Goal: Information Seeking & Learning: Learn about a topic

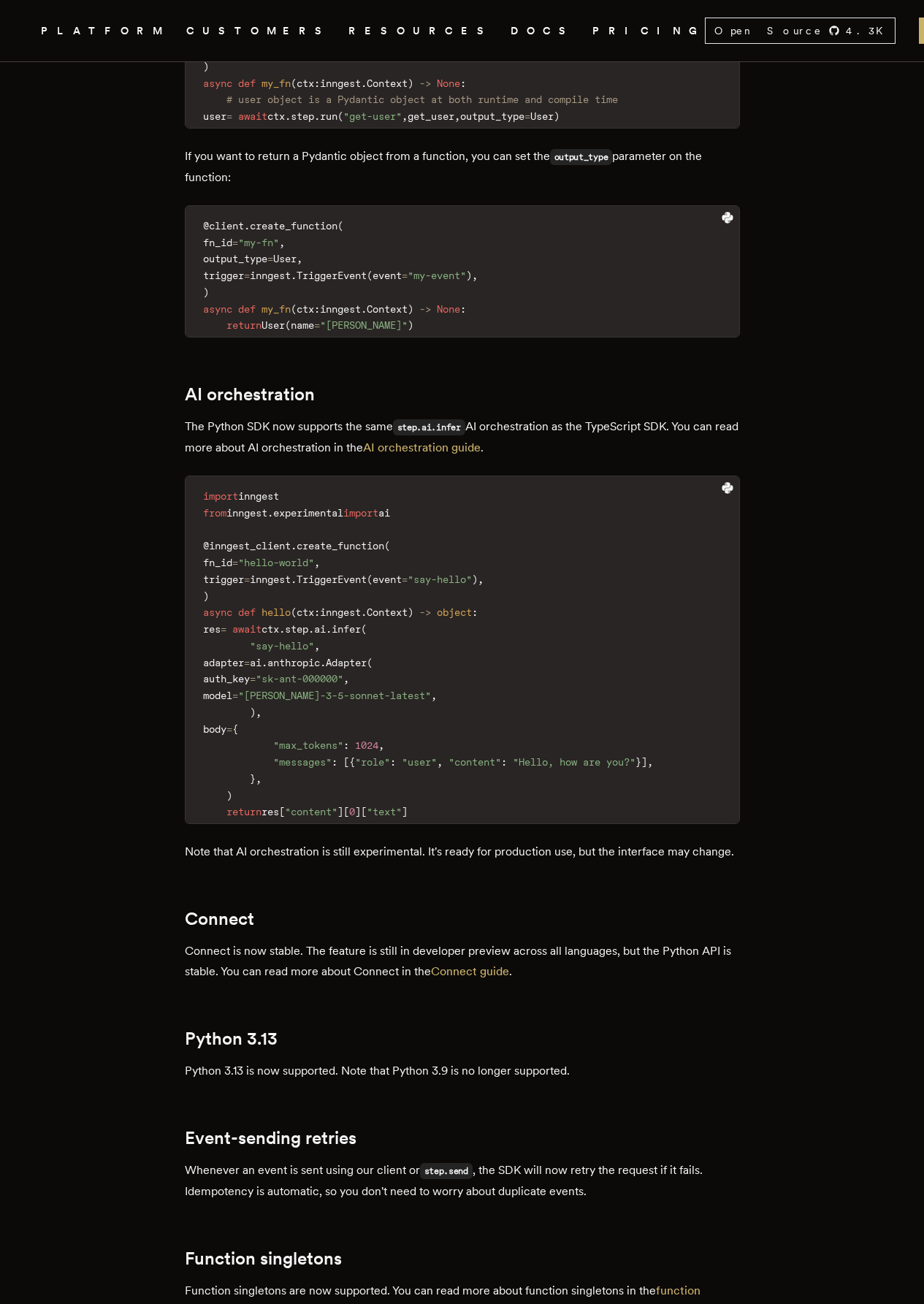
scroll to position [1169, 0]
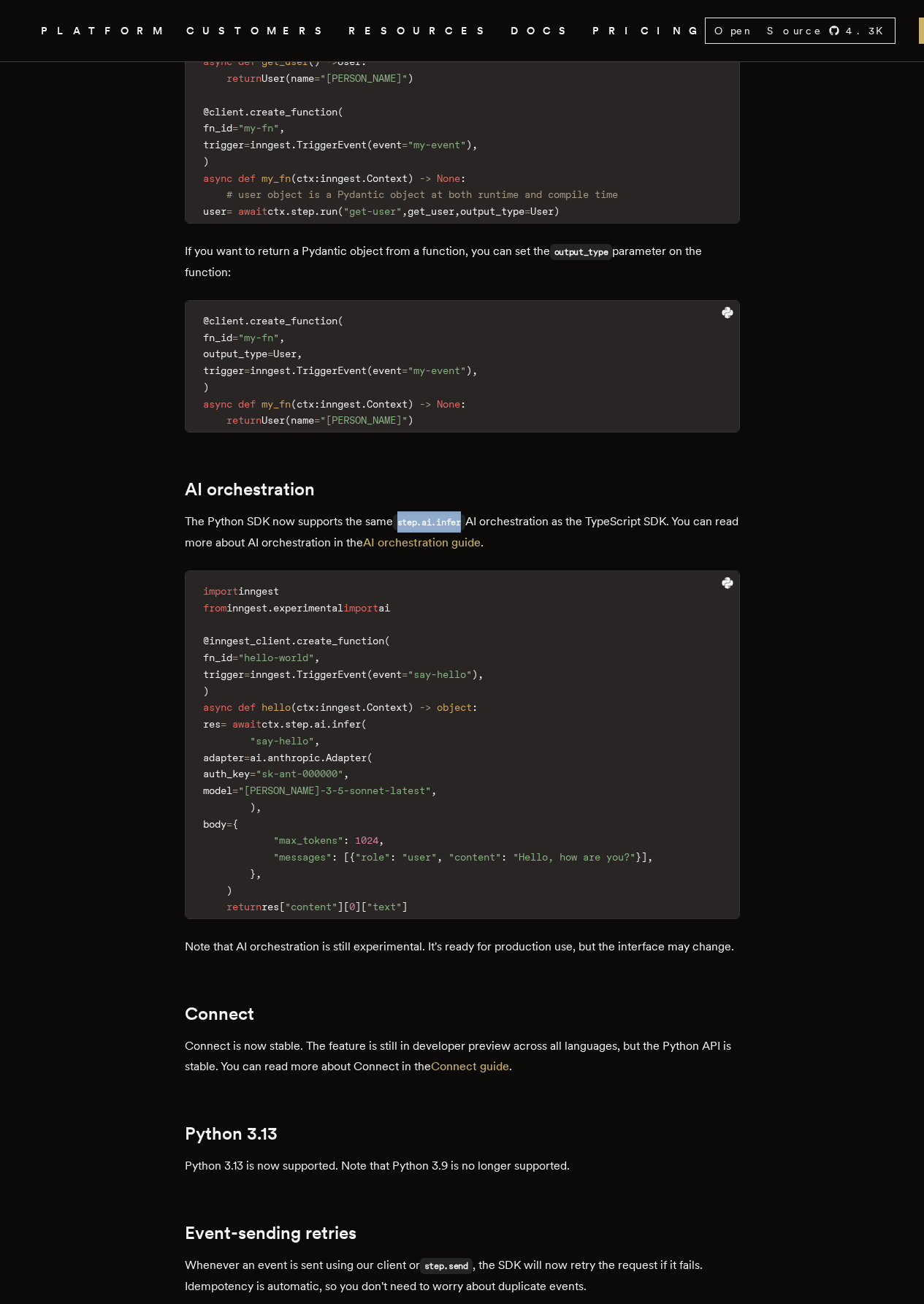
drag, startPoint x: 407, startPoint y: 563, endPoint x: 472, endPoint y: 565, distance: 65.0
click at [465, 531] on code "step.ai.infer" at bounding box center [429, 522] width 72 height 16
click at [689, 553] on p "The Python SDK now supports the same step.ai.infer AI orchestration as the Type…" at bounding box center [462, 532] width 555 height 42
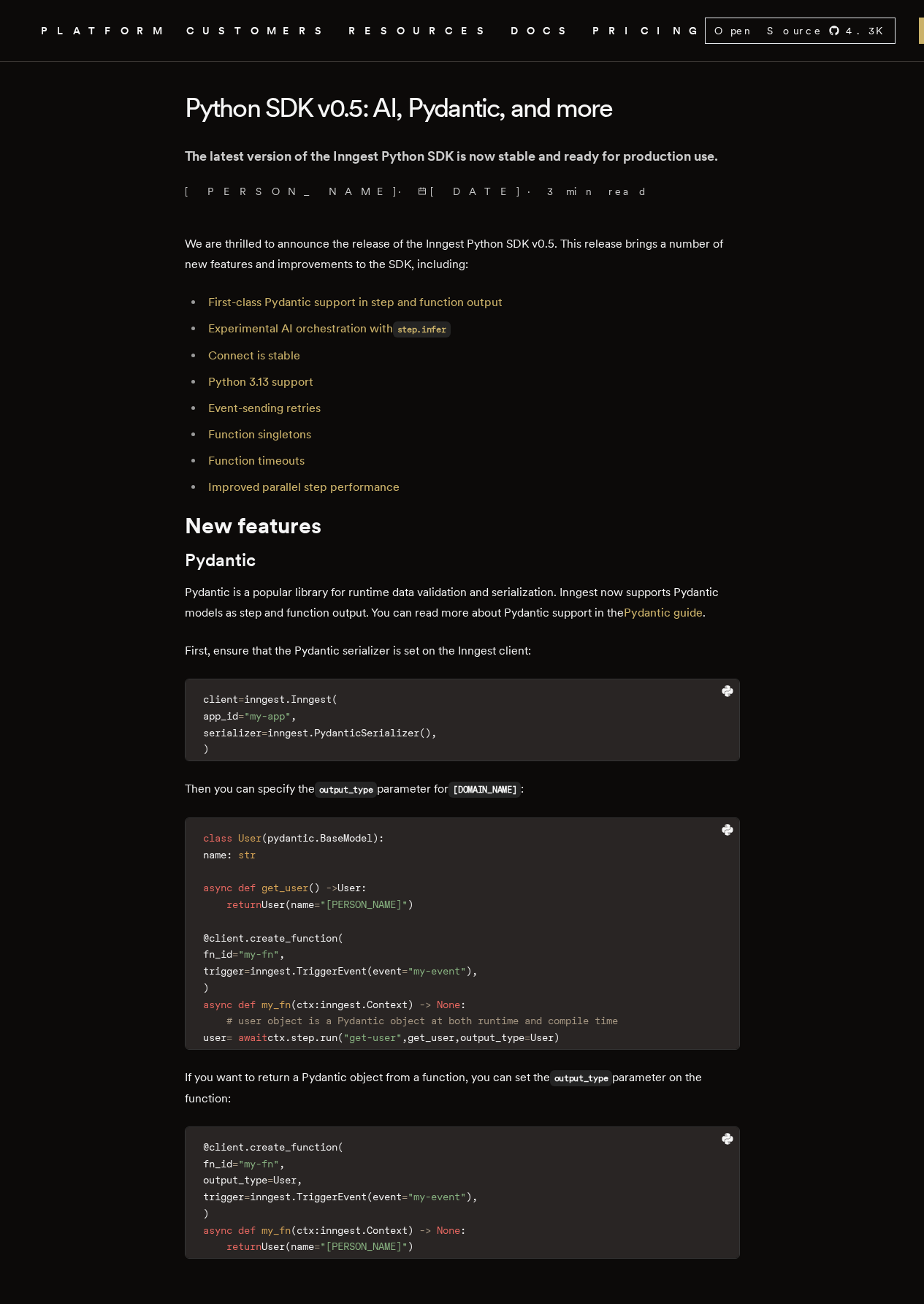
scroll to position [146, 0]
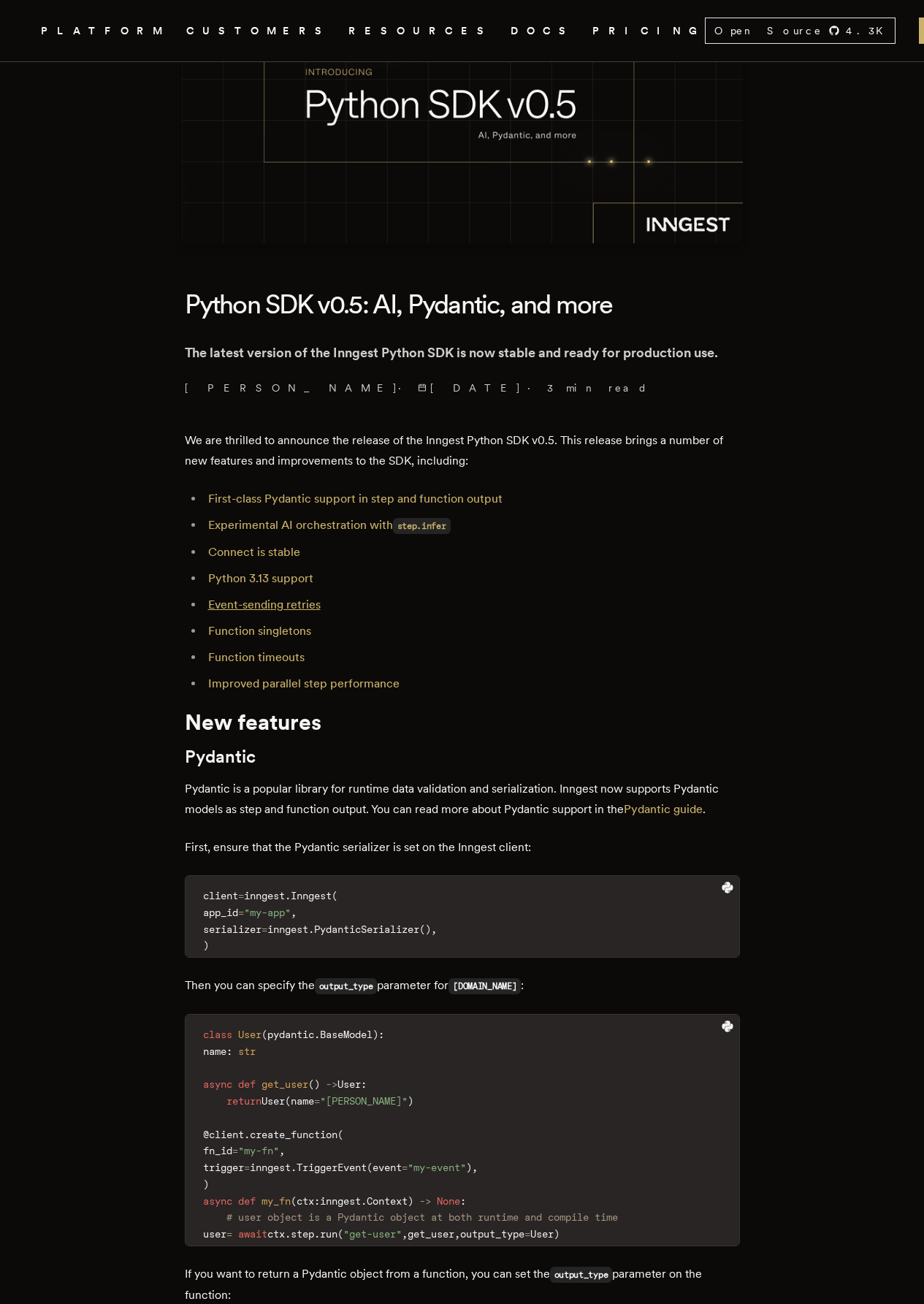
click at [295, 611] on link "Event-sending retries" at bounding box center [264, 604] width 112 height 14
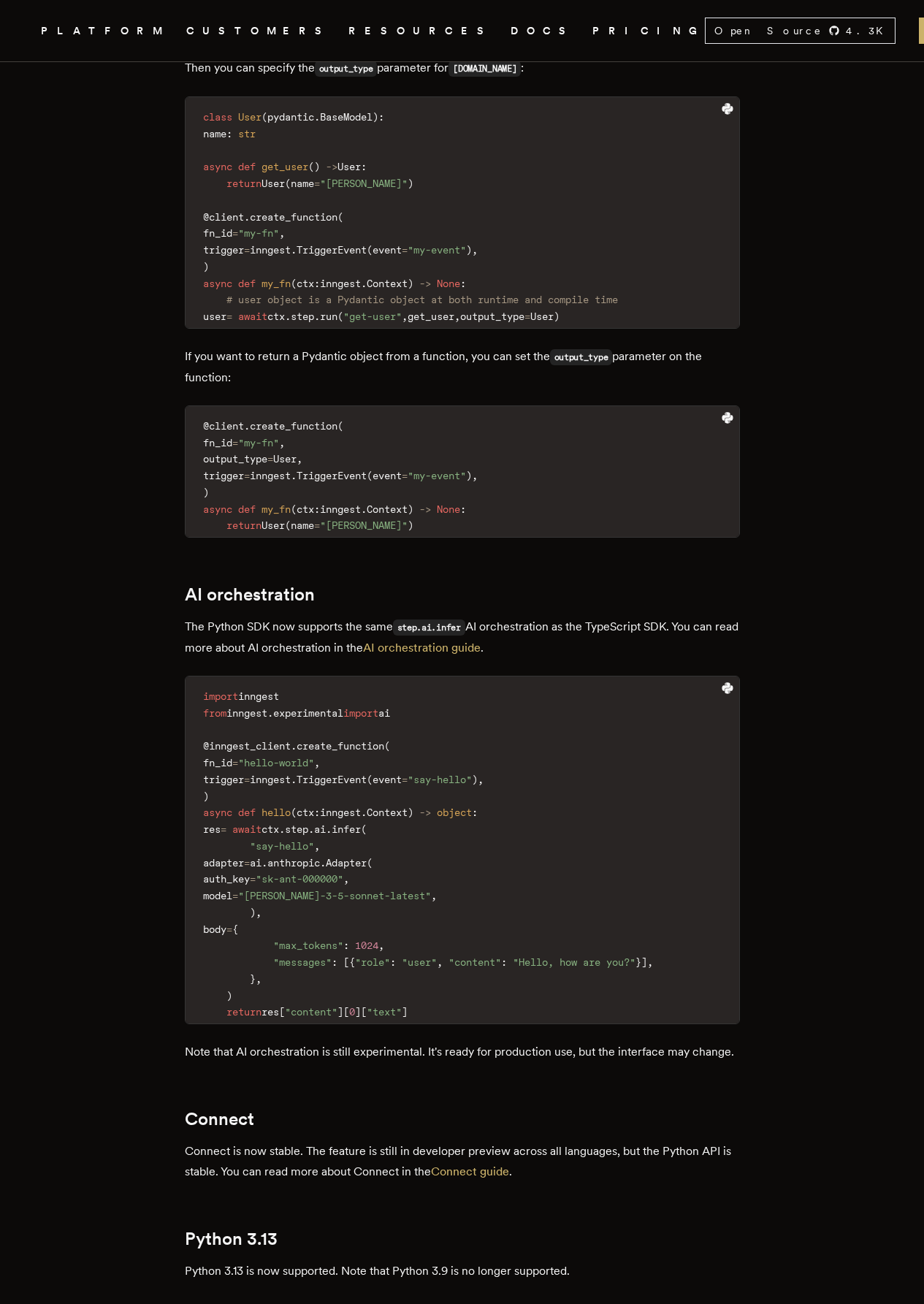
scroll to position [992, 0]
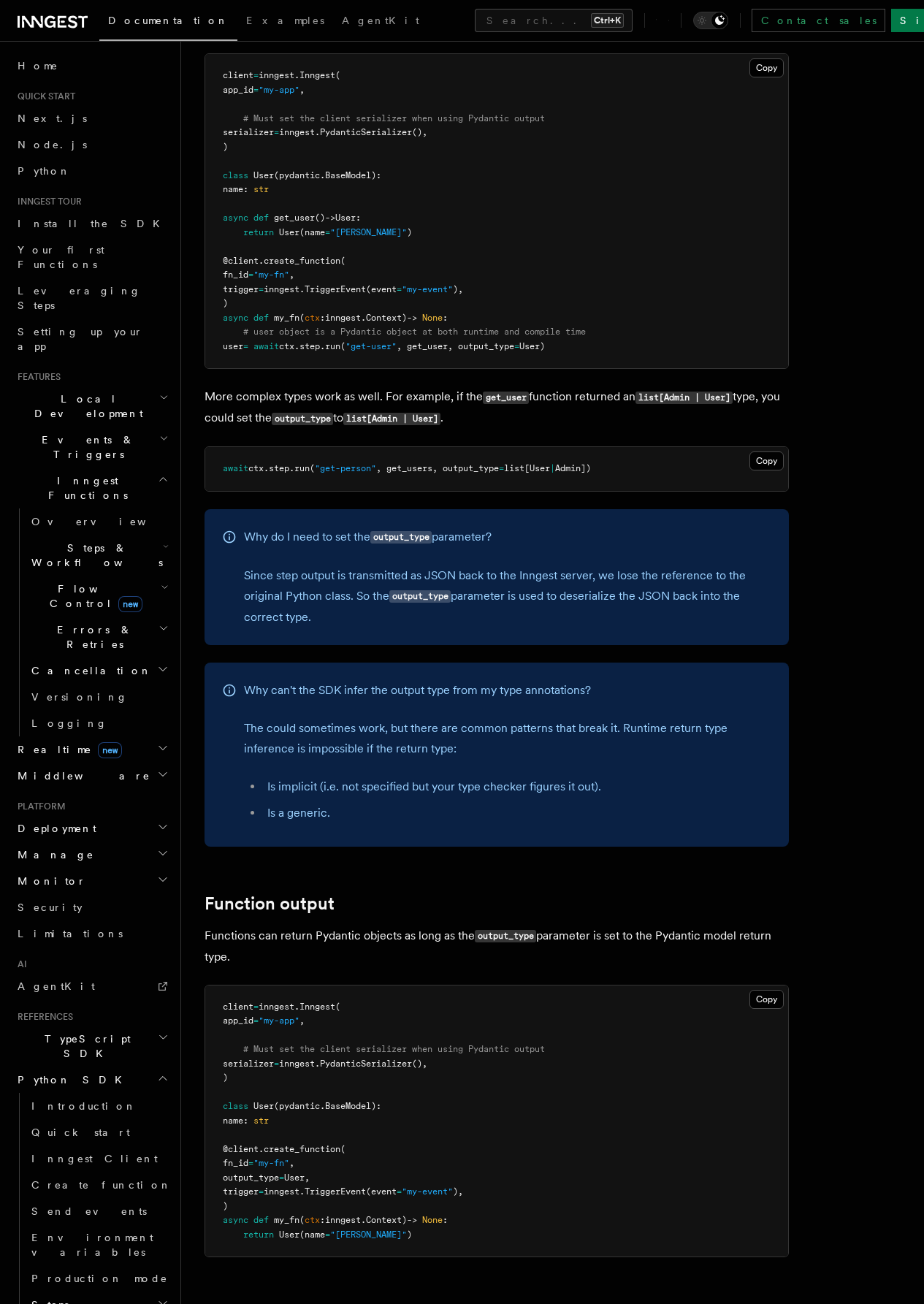
scroll to position [73, 0]
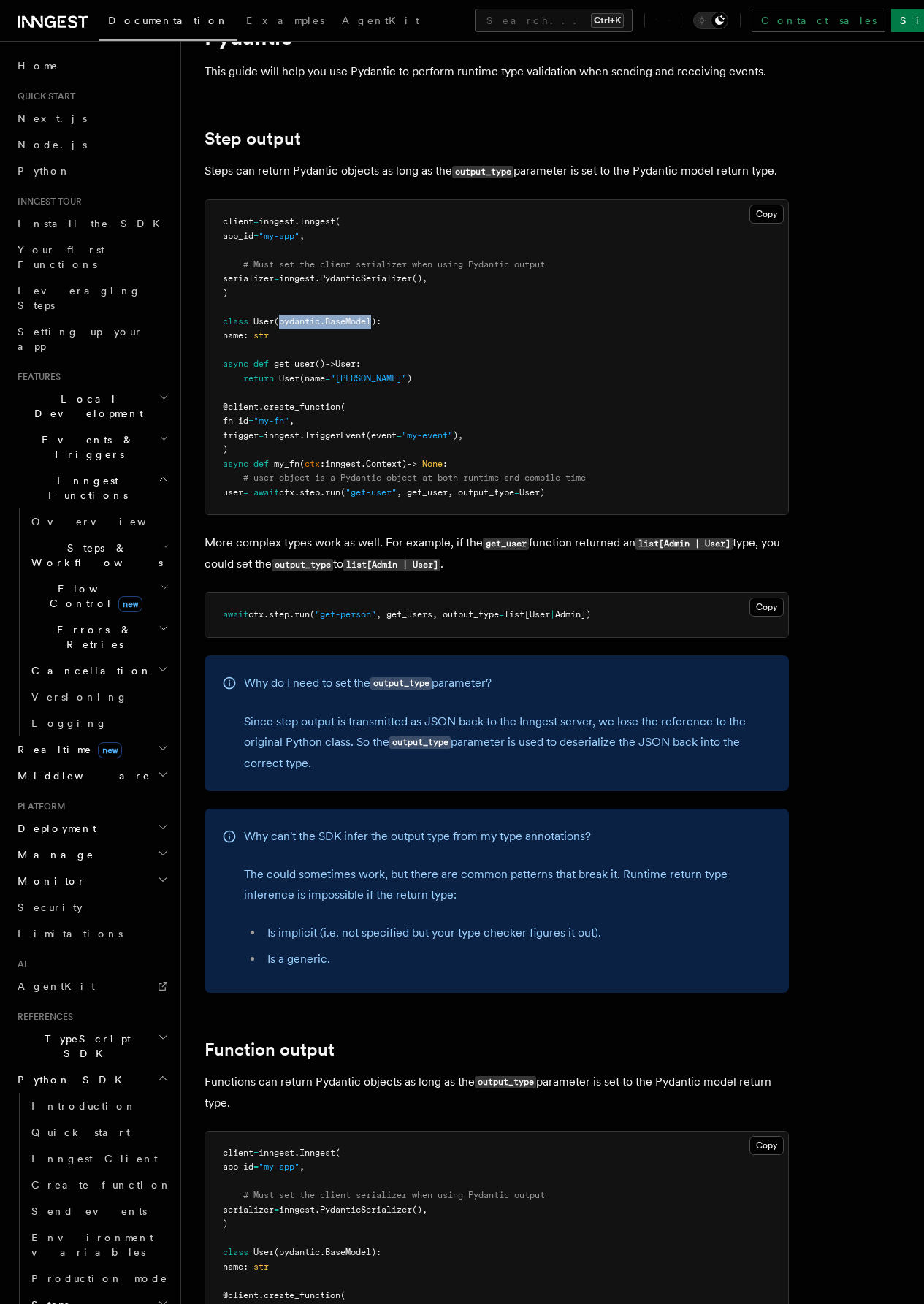
drag, startPoint x: 375, startPoint y: 359, endPoint x: 282, endPoint y: 360, distance: 93.0
click at [282, 327] on span "class User ( pydantic . BaseModel ):" at bounding box center [302, 321] width 158 height 11
copy span "pydantic . BaseModel"
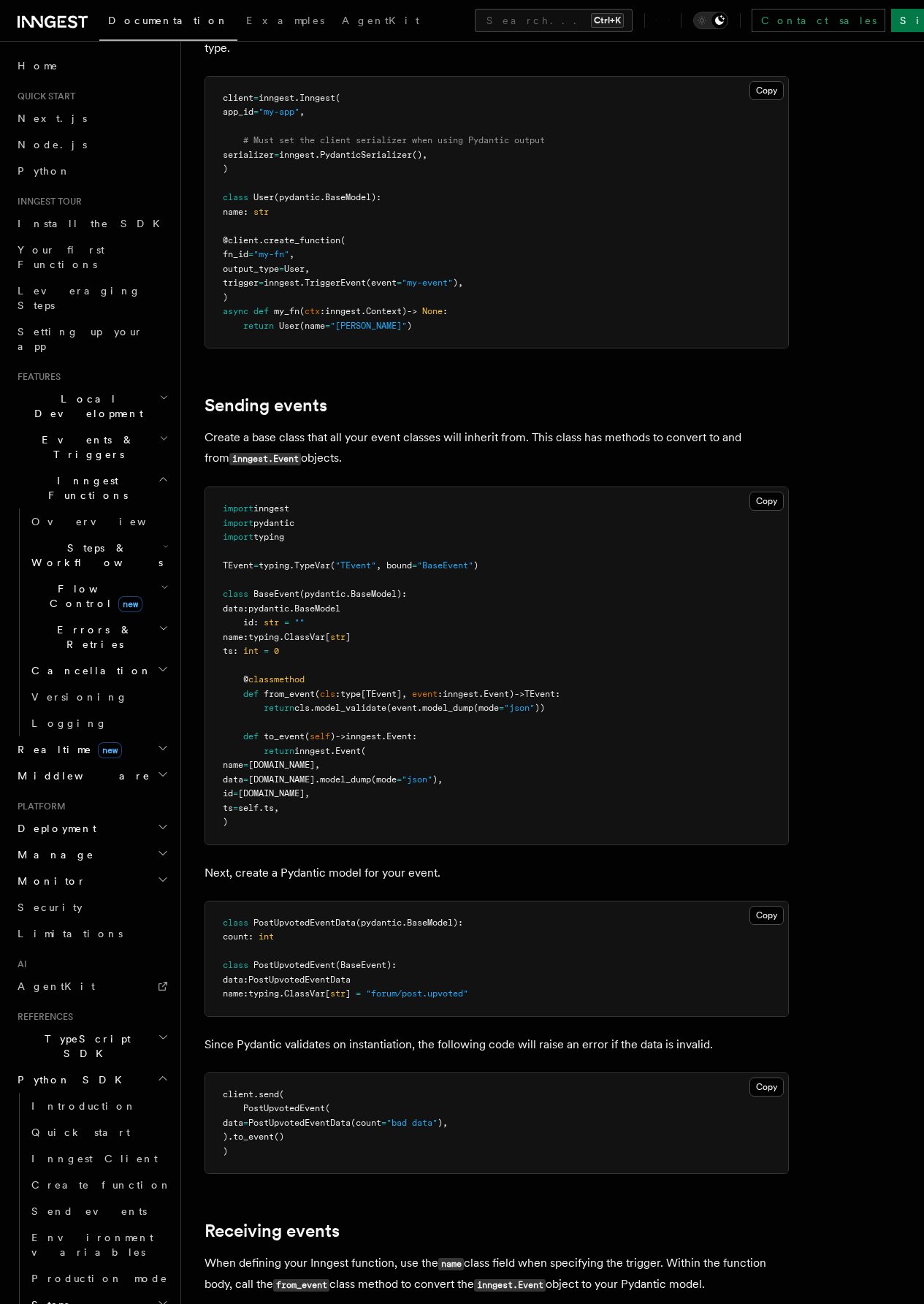
scroll to position [1242, 0]
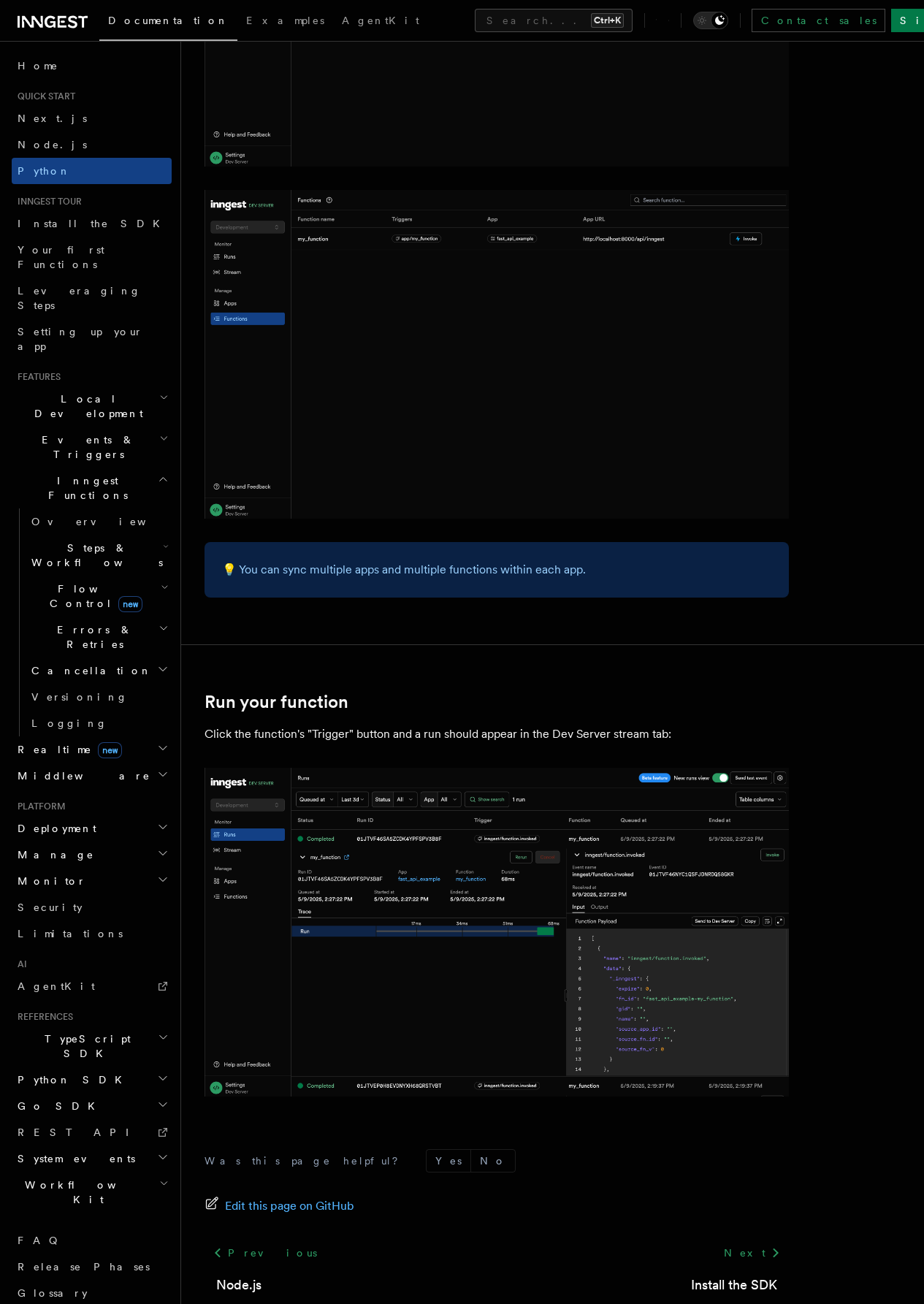
scroll to position [2303, 0]
click at [715, 1238] on link "Next" at bounding box center [752, 1251] width 74 height 26
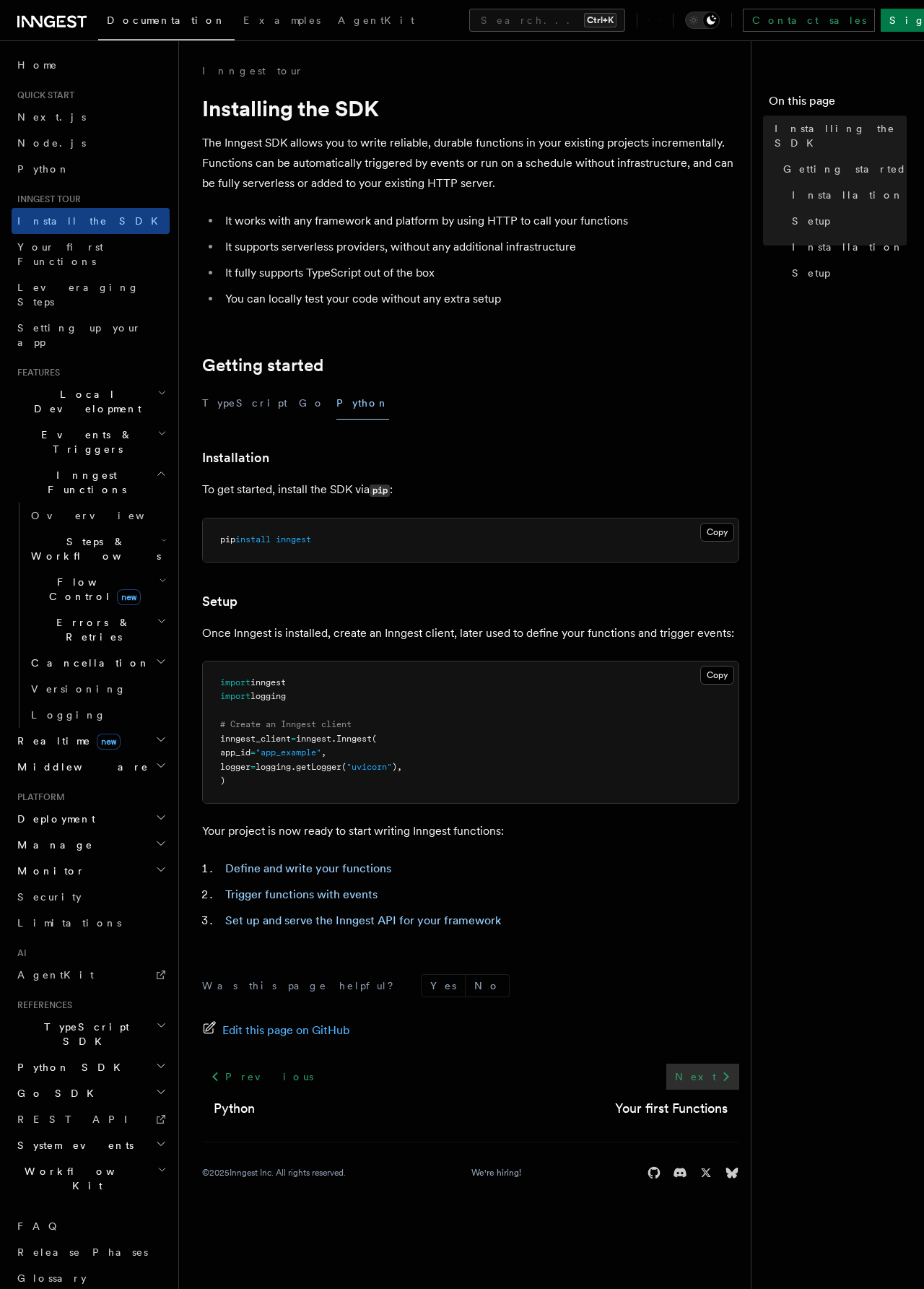
click at [703, 1074] on link "Next" at bounding box center [703, 1076] width 73 height 26
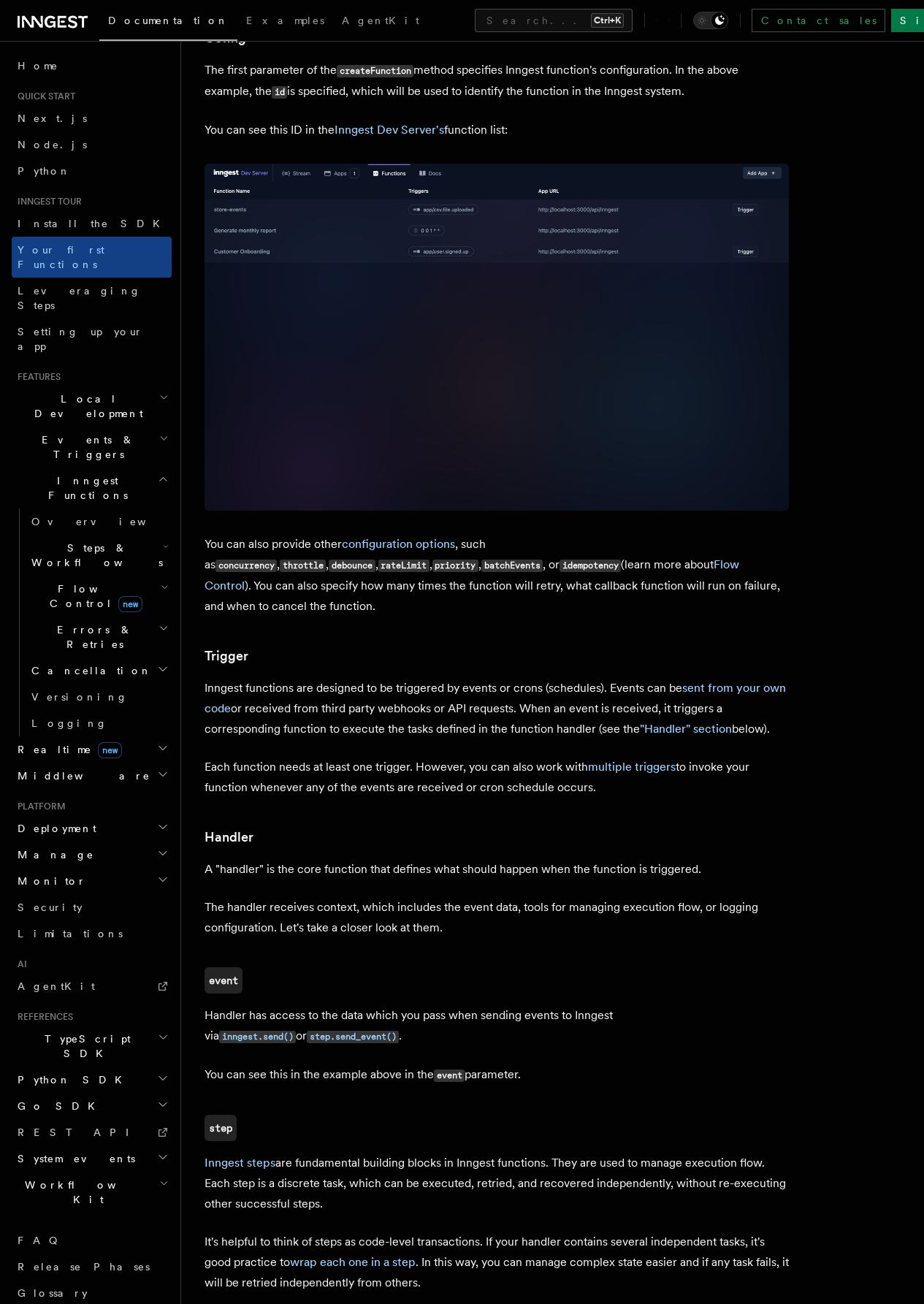
scroll to position [1023, 0]
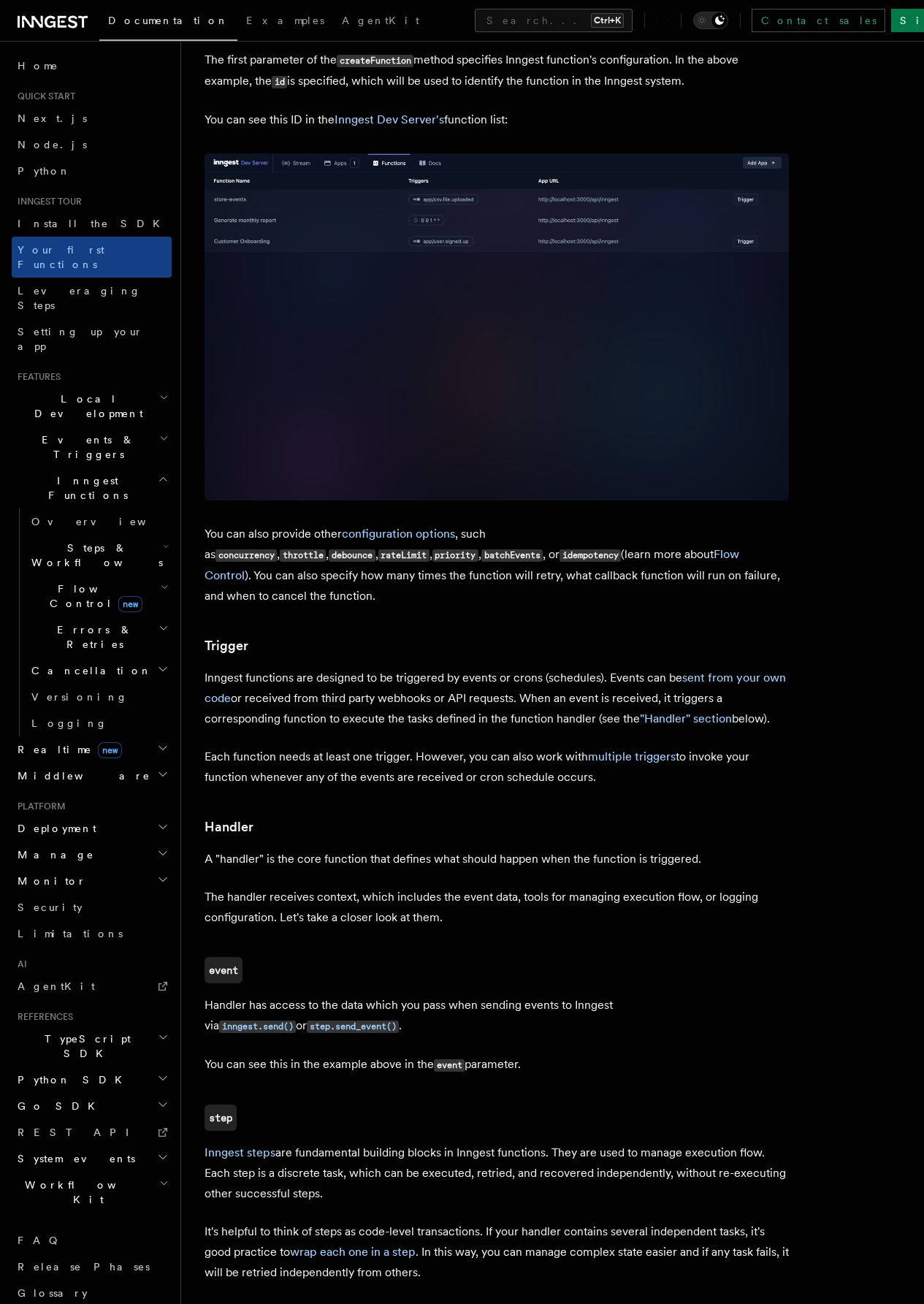
drag, startPoint x: 542, startPoint y: 497, endPoint x: 432, endPoint y: 544, distance: 119.6
click at [432, 544] on p "You can also provide other configuration options , such as concurrency , thrott…" at bounding box center [496, 564] width 585 height 82
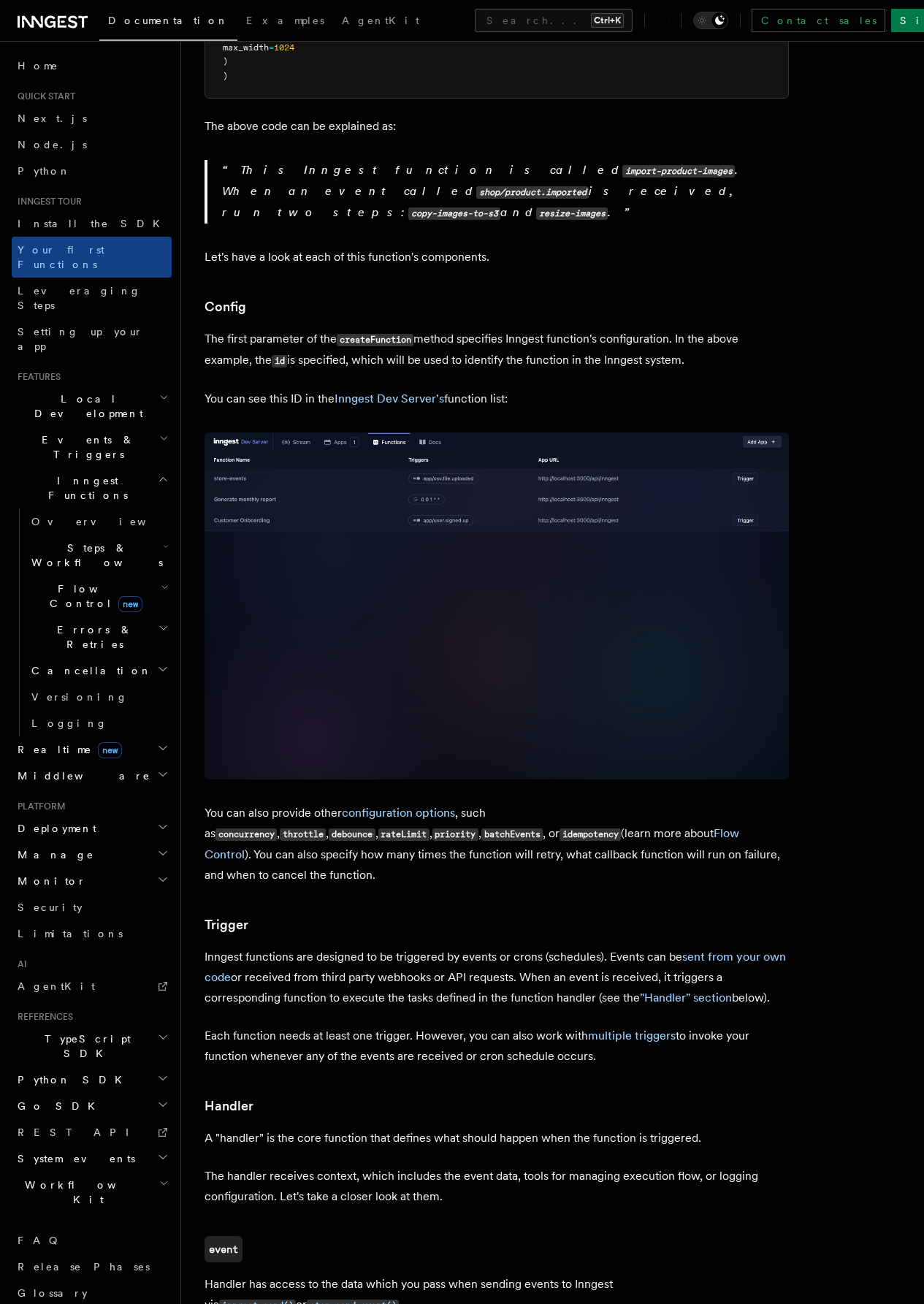
scroll to position [778, 0]
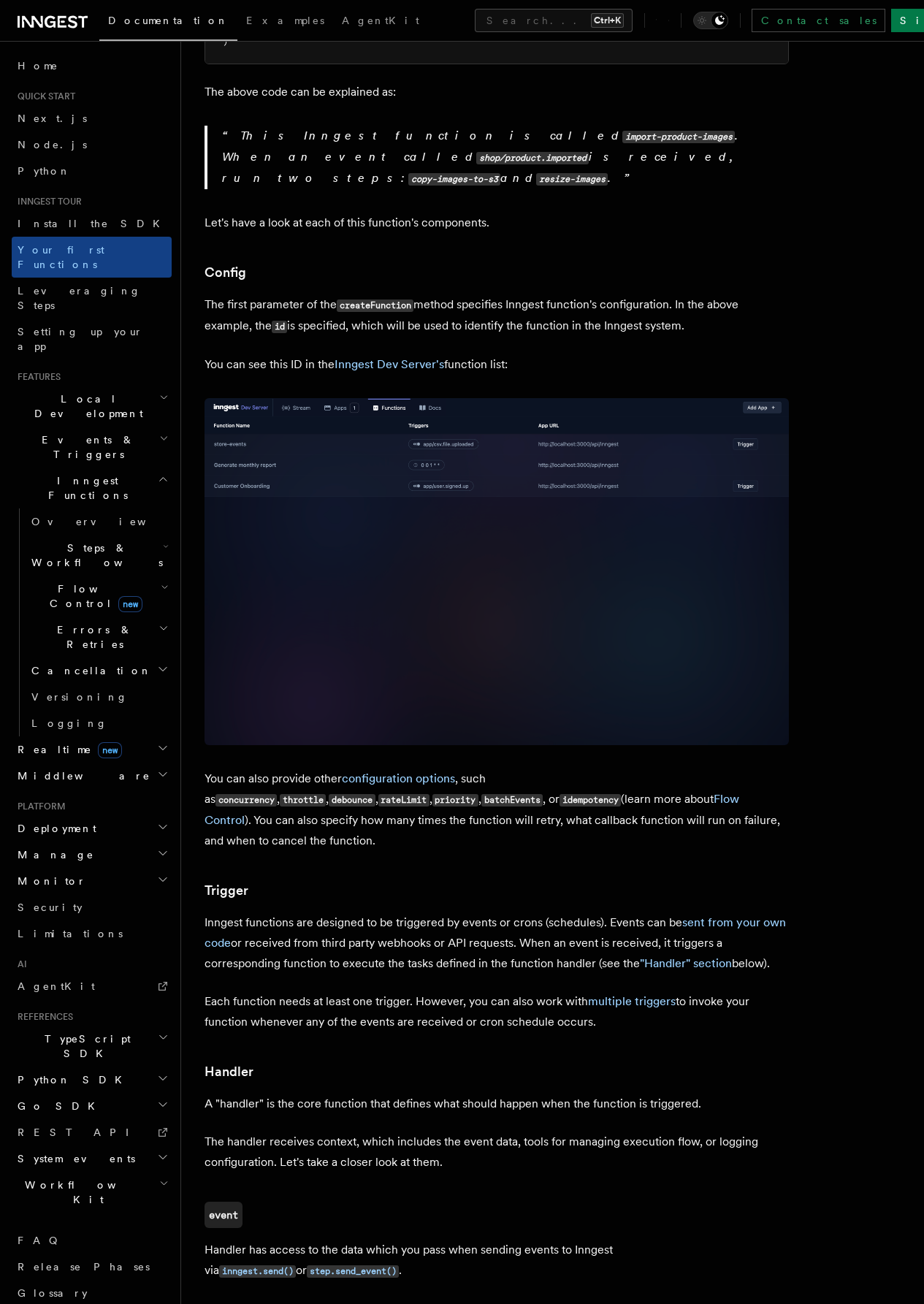
click at [88, 432] on span "Events & Triggers" at bounding box center [85, 447] width 148 height 29
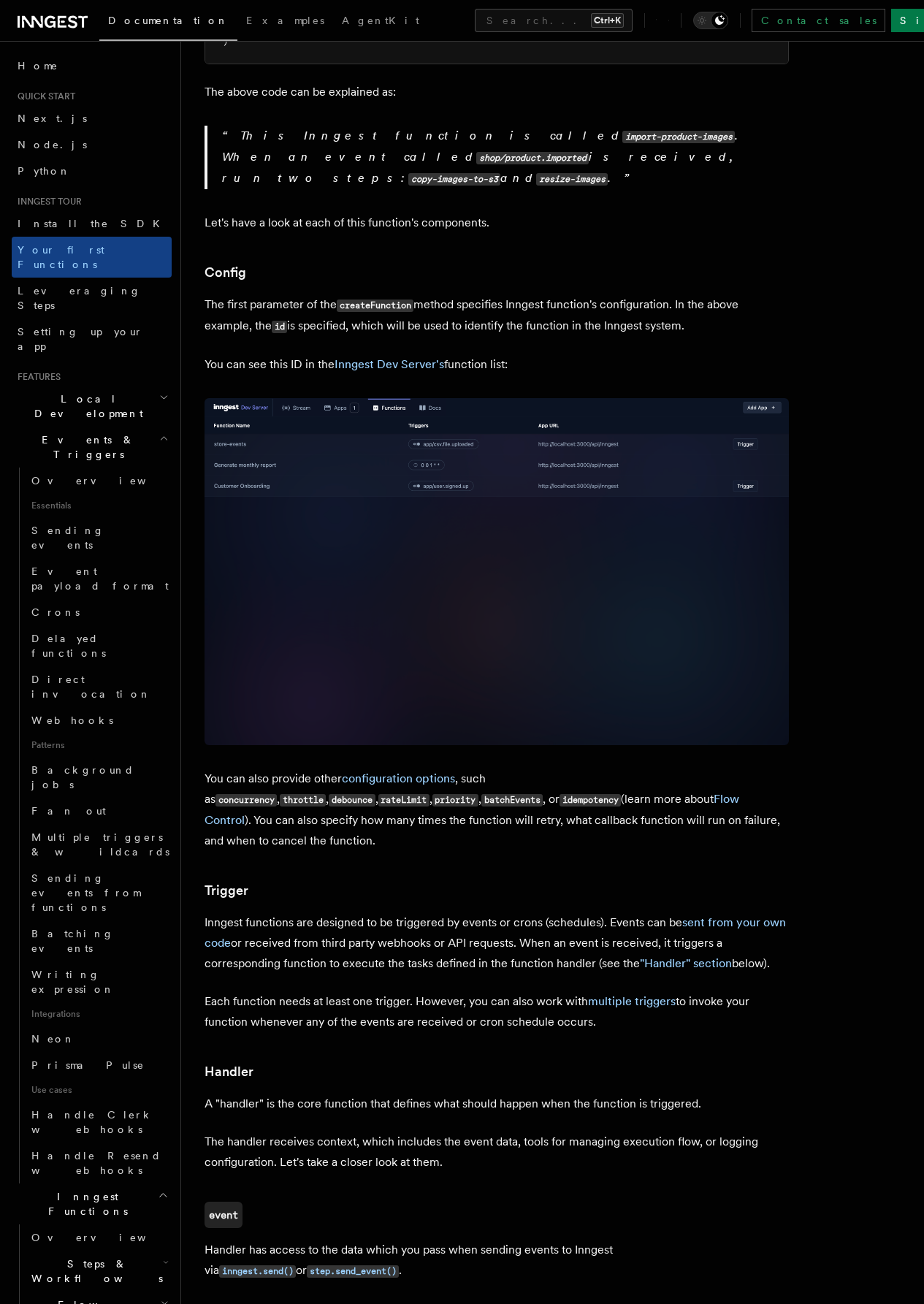
click at [100, 386] on h2 "Local Development" at bounding box center [91, 406] width 160 height 41
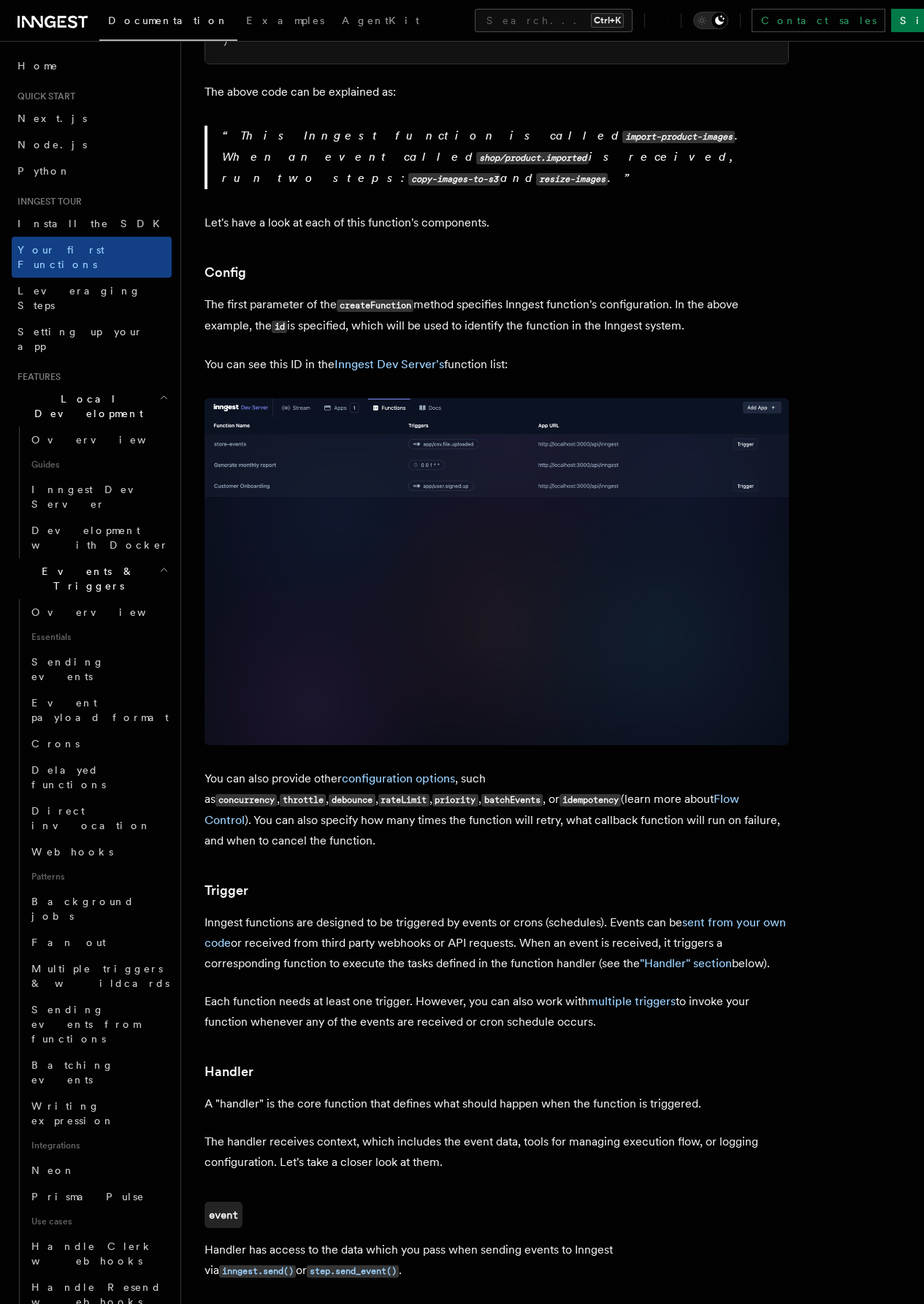
click at [100, 386] on h2 "Local Development" at bounding box center [91, 406] width 160 height 41
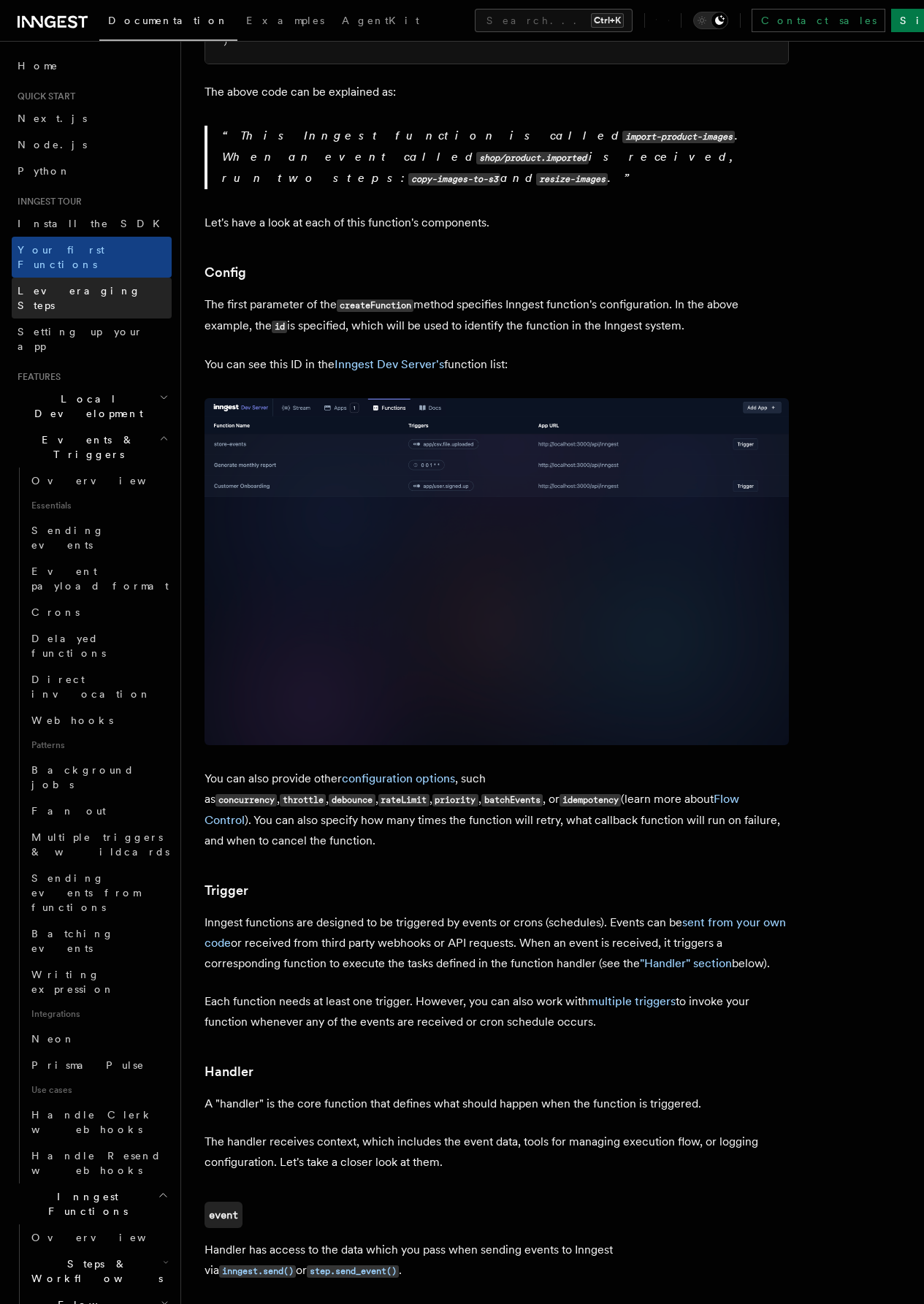
click at [115, 284] on link "Leveraging Steps" at bounding box center [91, 298] width 160 height 41
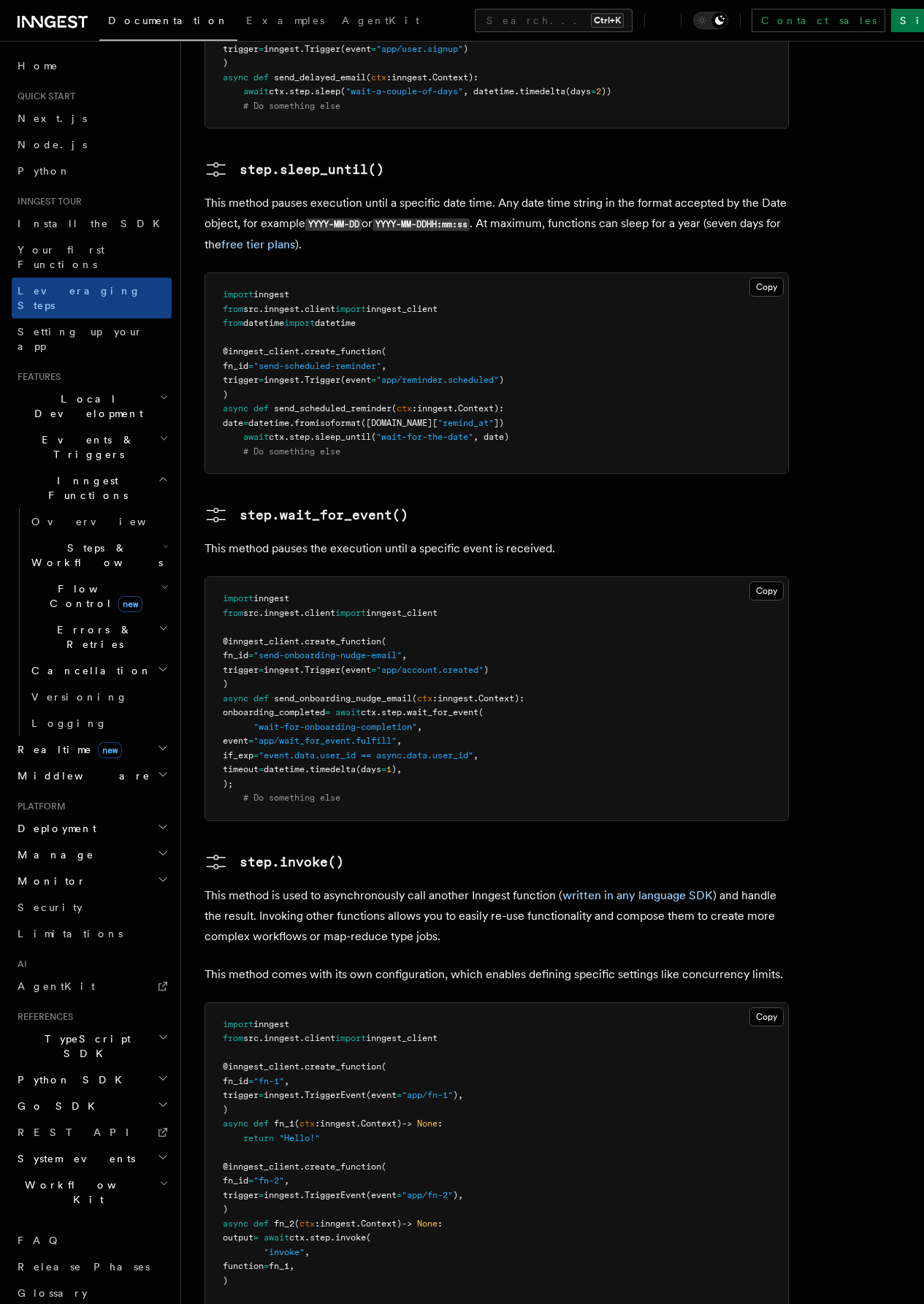
scroll to position [2046, 0]
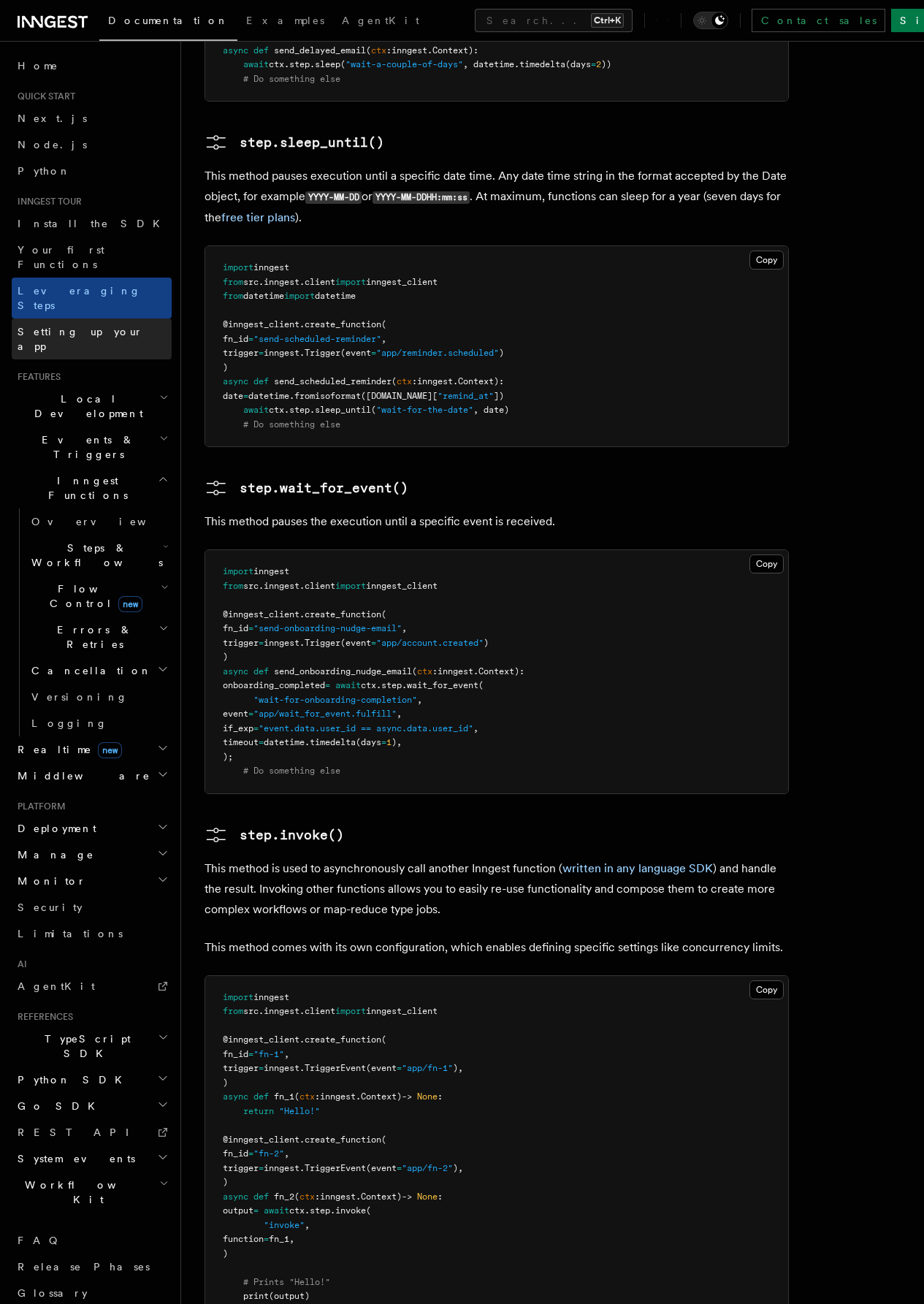
click at [118, 318] on link "Setting up your app" at bounding box center [91, 339] width 160 height 41
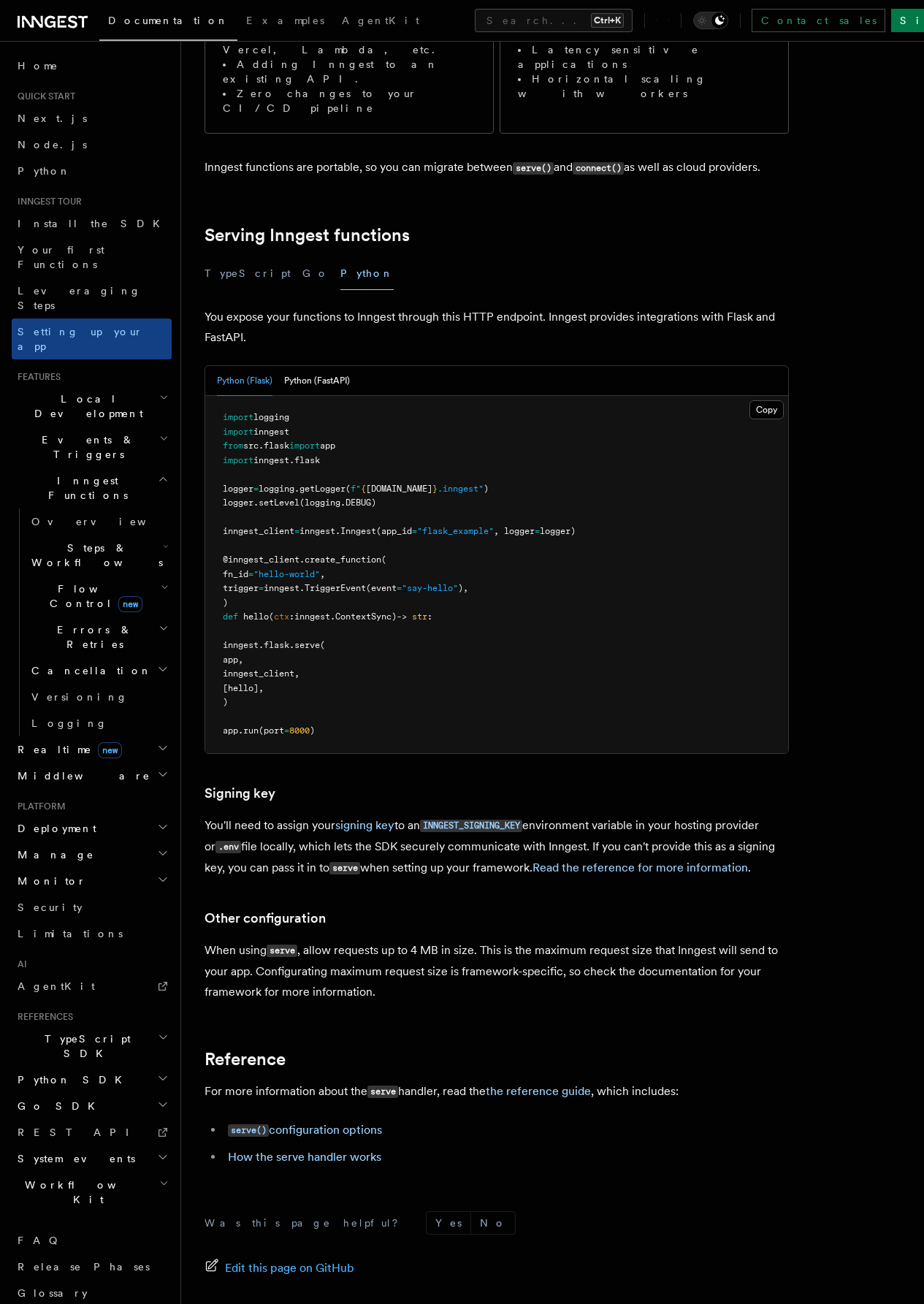
scroll to position [480, 0]
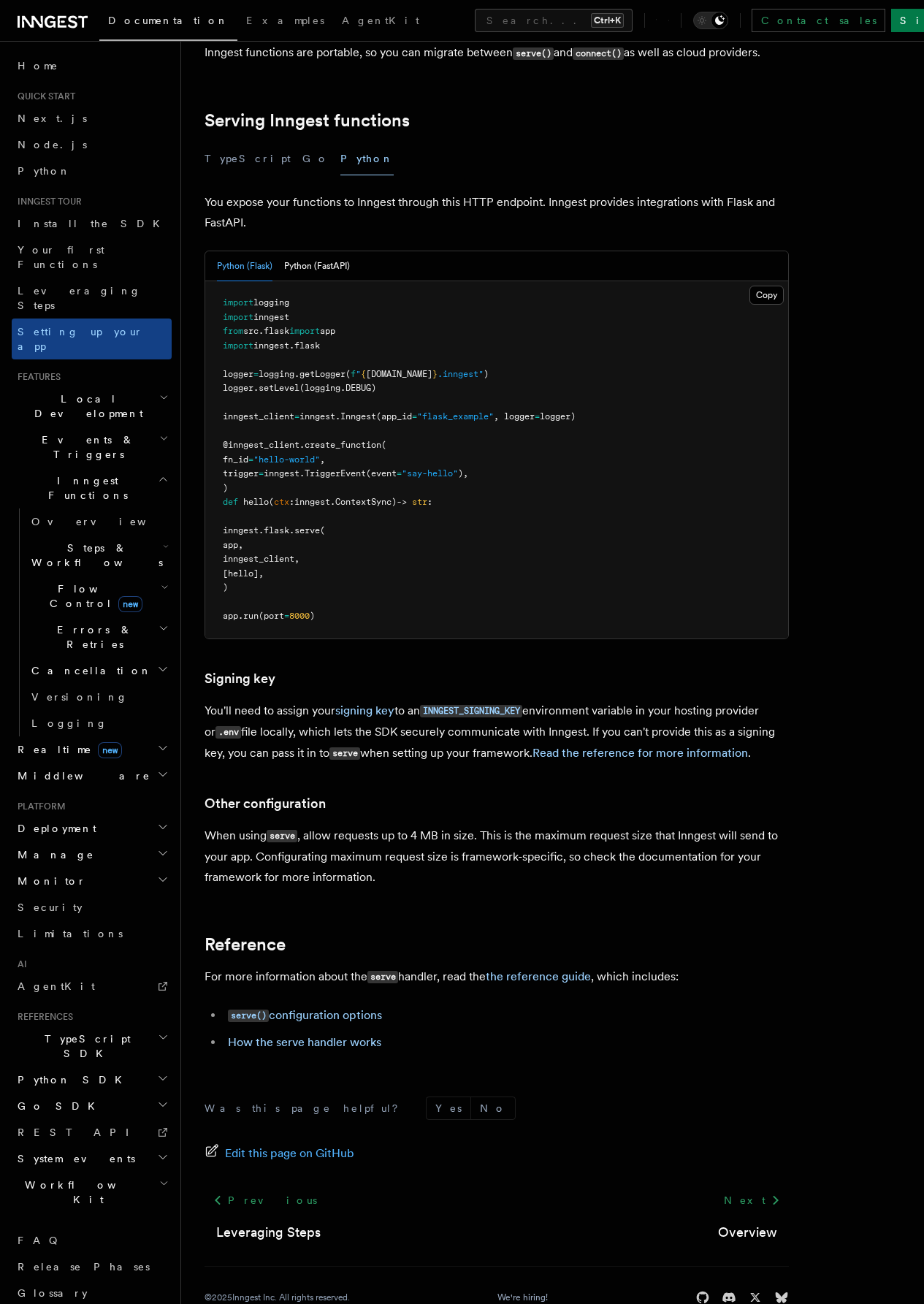
click at [91, 432] on span "Events & Triggers" at bounding box center [85, 447] width 148 height 29
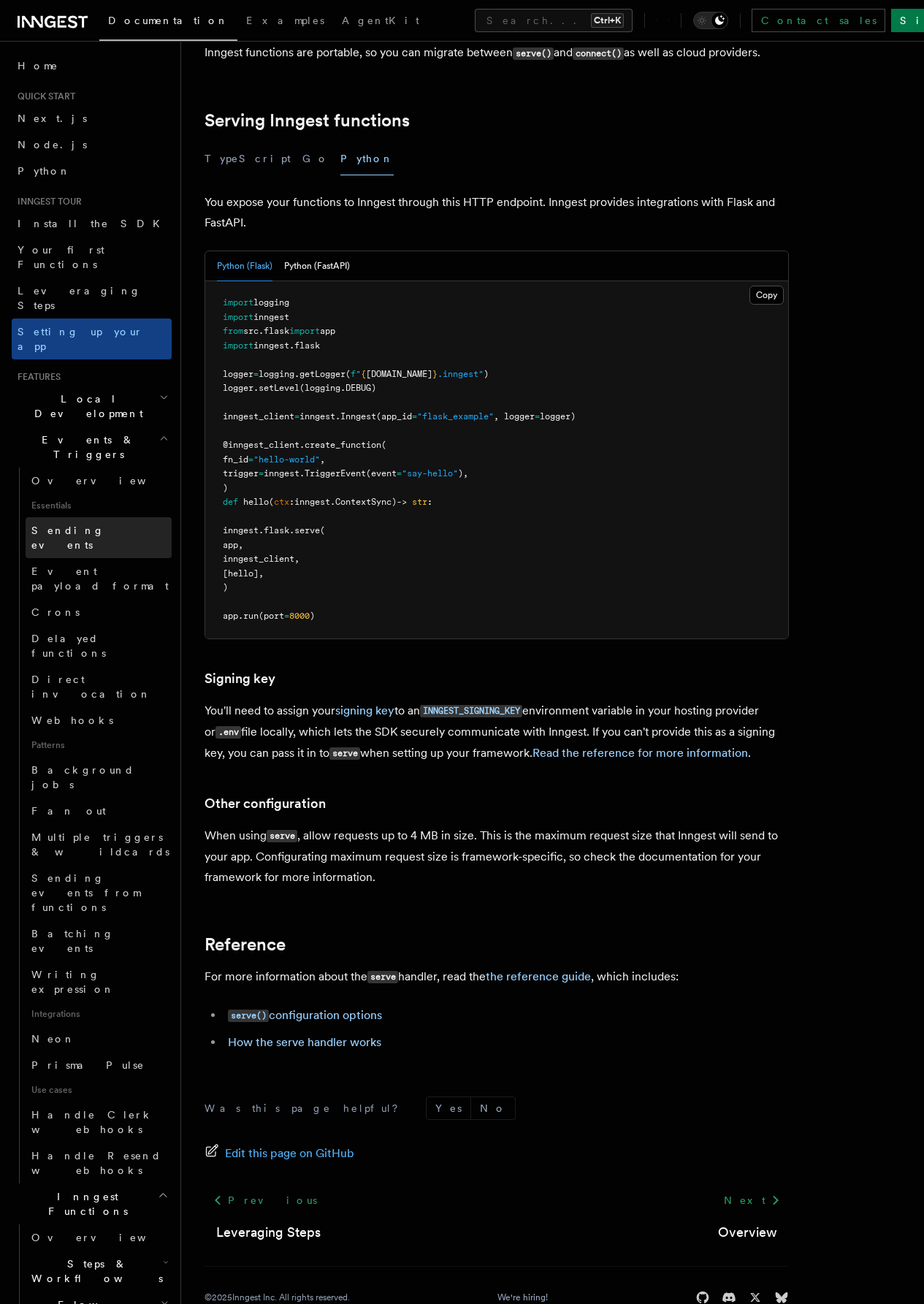
click at [96, 524] on span "Sending events" at bounding box center [68, 537] width 73 height 26
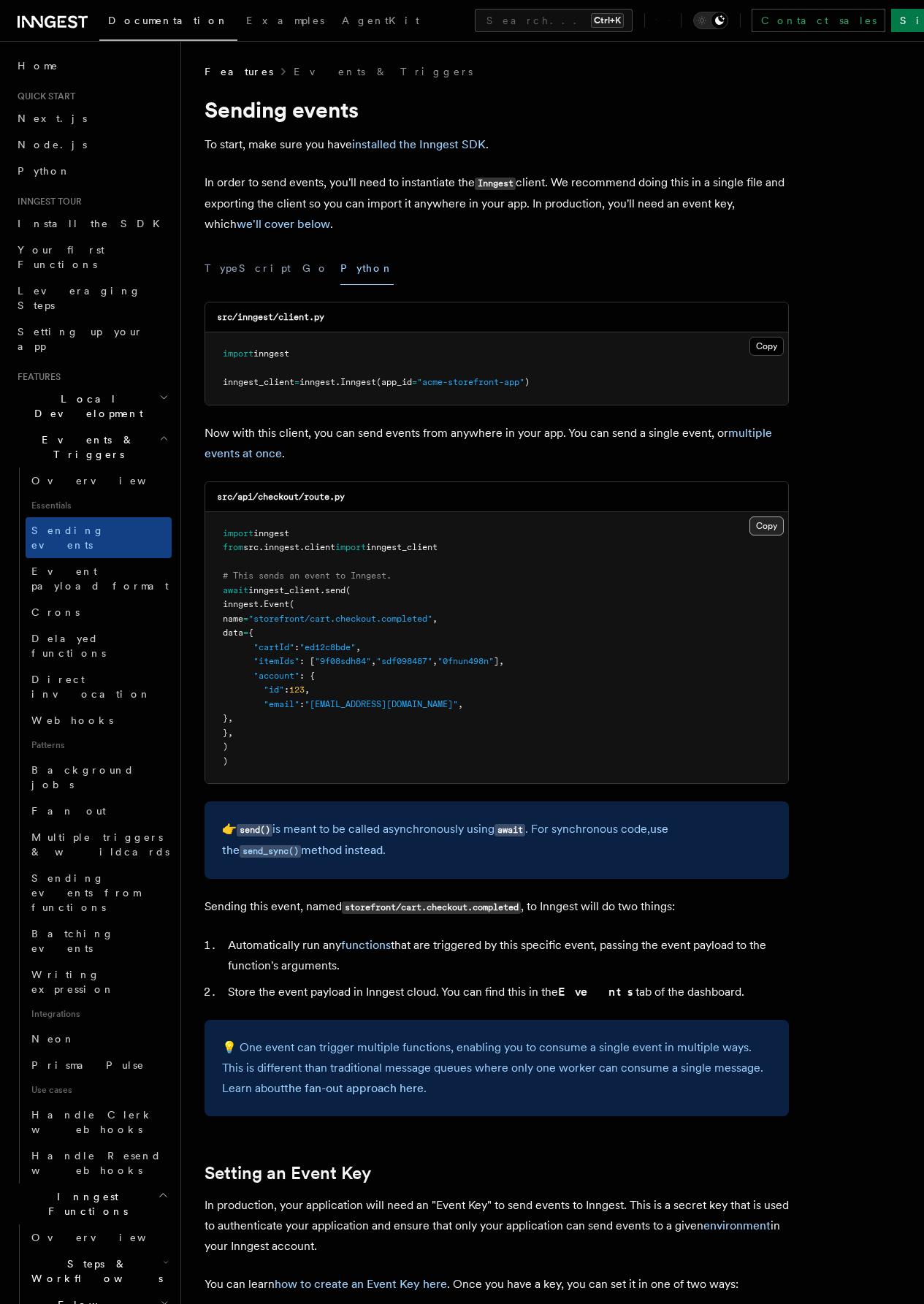
click at [749, 521] on button "Copy Copied" at bounding box center [766, 525] width 35 height 19
click at [749, 353] on button "Copy Copied" at bounding box center [766, 346] width 35 height 19
